Goal: Task Accomplishment & Management: Manage account settings

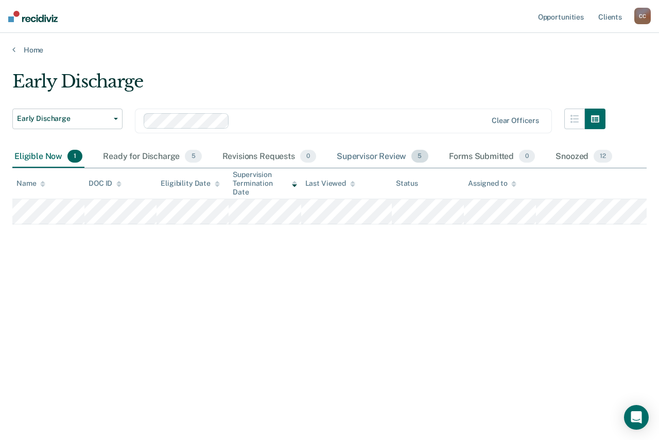
click at [391, 159] on div "Supervisor Review 5" at bounding box center [383, 157] width 96 height 23
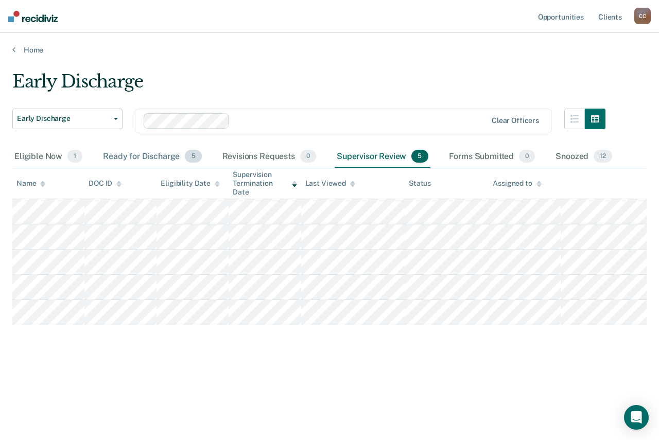
click at [143, 150] on div "Ready for Discharge 5" at bounding box center [152, 157] width 102 height 23
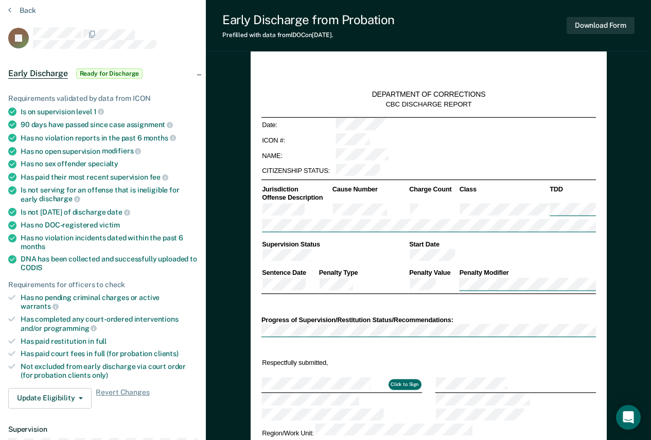
scroll to position [103, 0]
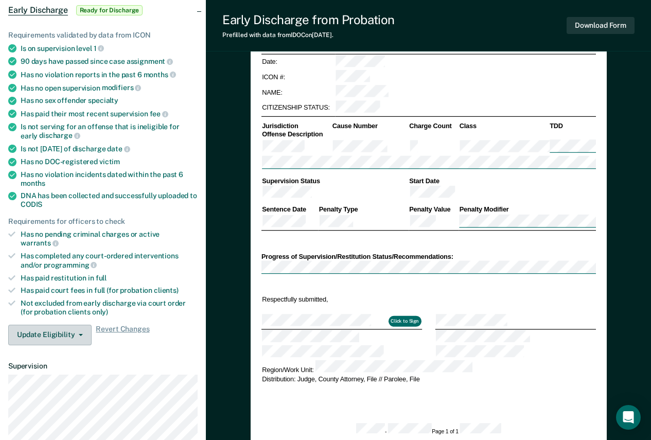
click at [64, 331] on button "Update Eligibility" at bounding box center [49, 335] width 83 height 21
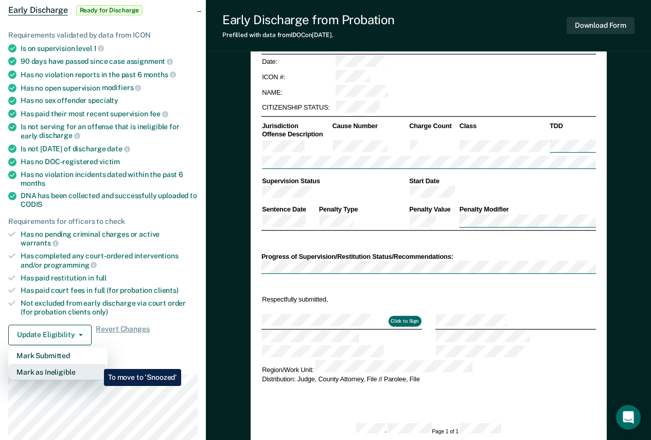
click at [96, 364] on button "Mark as Ineligible" at bounding box center [57, 372] width 99 height 16
type textarea "x"
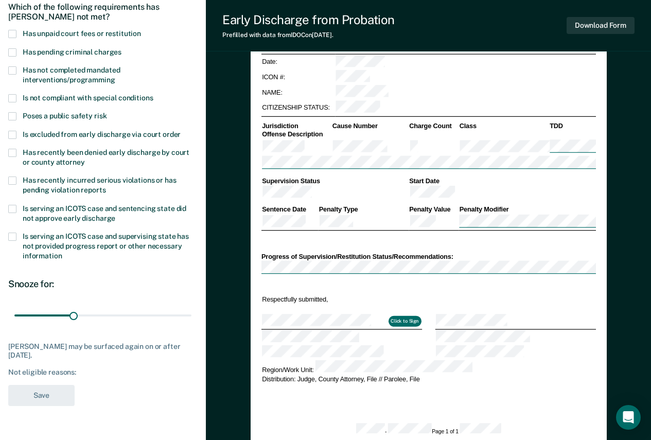
click at [54, 158] on span "Has recently been denied early discharge by court or county attorney" at bounding box center [106, 157] width 167 height 18
click at [84, 159] on input "Has recently been denied early discharge by court or county attorney" at bounding box center [84, 159] width 0 height 0
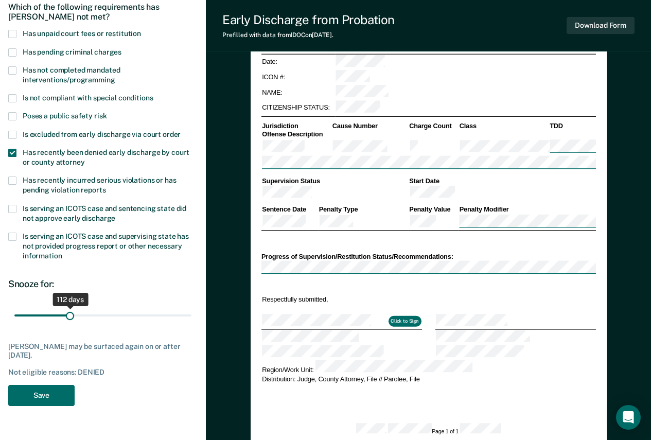
drag, startPoint x: 32, startPoint y: 315, endPoint x: 70, endPoint y: 316, distance: 38.1
click at [70, 316] on input "range" at bounding box center [102, 315] width 177 height 18
type input "112"
drag, startPoint x: 122, startPoint y: 313, endPoint x: 70, endPoint y: 318, distance: 51.7
click at [70, 318] on input "range" at bounding box center [102, 315] width 177 height 18
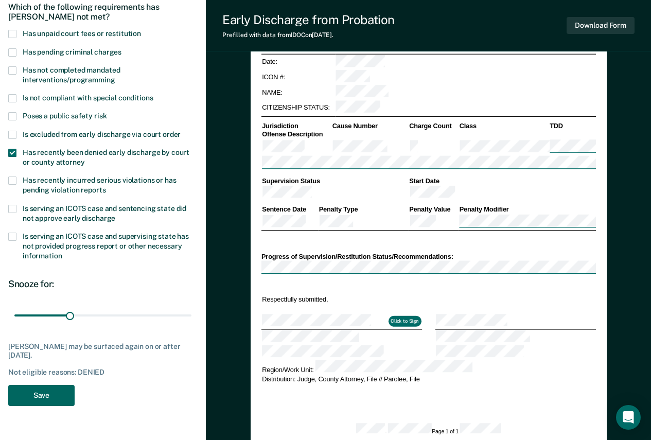
click at [49, 399] on button "Save" at bounding box center [41, 395] width 66 height 21
type textarea "x"
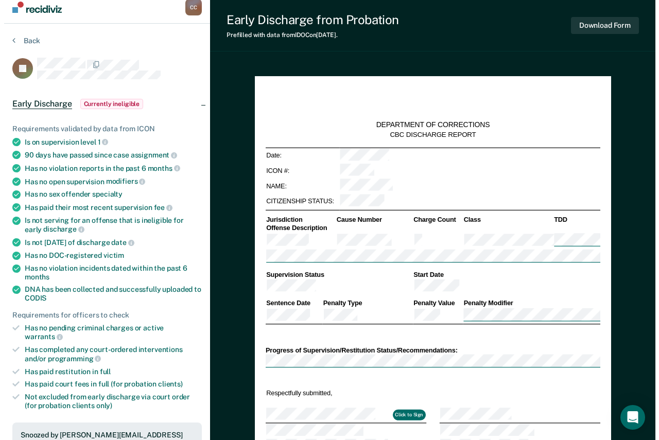
scroll to position [0, 0]
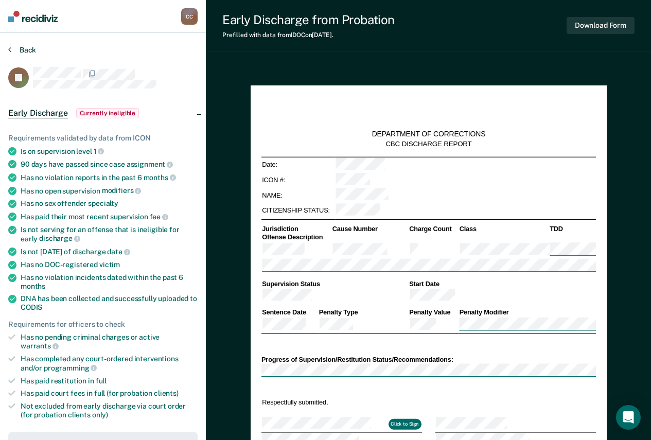
click at [21, 48] on button "Back" at bounding box center [22, 49] width 28 height 9
